Goal: Check status

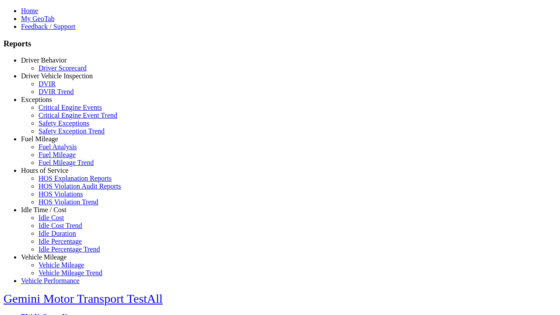
click at [50, 103] on link "Exceptions" at bounding box center [36, 99] width 31 height 7
click at [57, 111] on link "Critical Engine Events" at bounding box center [70, 107] width 63 height 7
type input "*********"
